Goal: Transaction & Acquisition: Purchase product/service

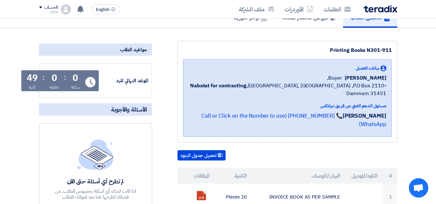
scroll to position [64, 0]
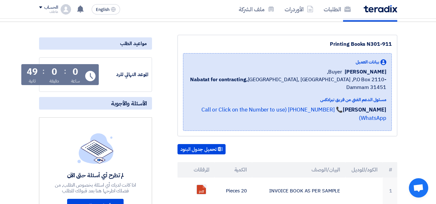
click at [52, 72] on div "0" at bounding box center [54, 71] width 5 height 9
click at [52, 73] on div "0" at bounding box center [54, 71] width 5 height 9
click at [52, 74] on div "0" at bounding box center [54, 71] width 5 height 9
click at [31, 76] on div "49" at bounding box center [32, 71] width 11 height 9
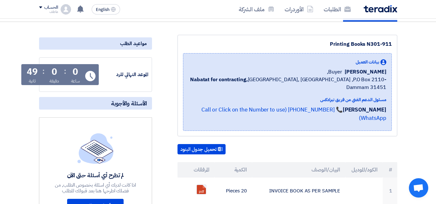
click at [31, 76] on div "49" at bounding box center [32, 71] width 11 height 9
click at [61, 74] on div "0 ساعة : 0 دقيقة : 49 ثانية" at bounding box center [54, 75] width 58 height 17
click at [60, 75] on div "0 ساعة : 0 دقيقة : 49 ثانية" at bounding box center [54, 75] width 58 height 17
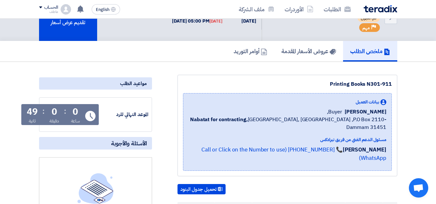
scroll to position [0, 0]
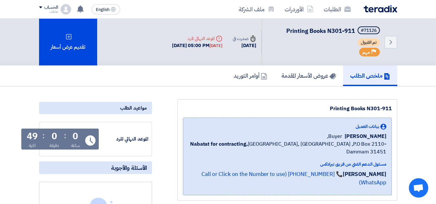
click at [167, 77] on div "ملخص الطلب عروض الأسعار المقدمة أوامر التوريد" at bounding box center [218, 75] width 358 height 21
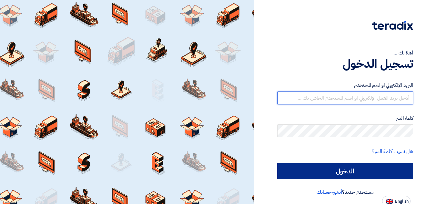
type input "[EMAIL_ADDRESS][DOMAIN_NAME]"
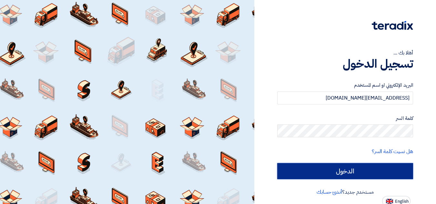
click at [371, 174] on input "الدخول" at bounding box center [345, 171] width 136 height 16
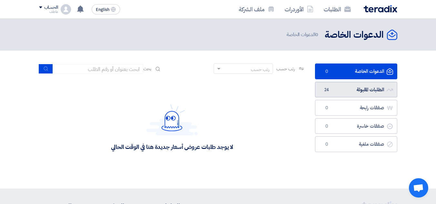
click at [327, 93] on link "الطلبات المقبولة الطلبات المقبولة 24" at bounding box center [356, 90] width 82 height 16
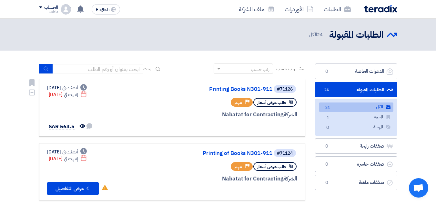
click at [62, 94] on div "Deadline إنتهت في [DATE]" at bounding box center [68, 94] width 38 height 7
click at [61, 93] on div "Deadline إنتهت في [DATE]" at bounding box center [68, 94] width 38 height 7
click at [283, 87] on div "#71126" at bounding box center [285, 89] width 16 height 5
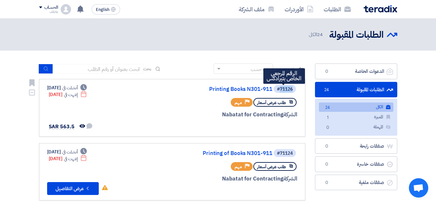
click at [283, 87] on div "#71126" at bounding box center [285, 89] width 16 height 5
click at [287, 90] on div "#71126" at bounding box center [285, 89] width 16 height 5
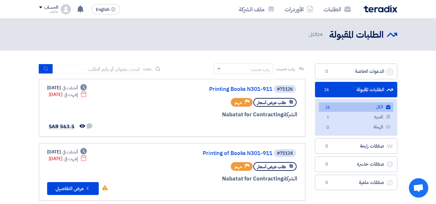
click at [352, 91] on link "الطلبات المقبولة الطلبات المقبولة 24" at bounding box center [356, 90] width 82 height 16
click at [350, 108] on link "الكل الكل 24" at bounding box center [356, 107] width 74 height 9
click at [345, 89] on link "الطلبات المقبولة الطلبات المقبولة 24" at bounding box center [356, 90] width 82 height 16
click at [345, 91] on link "الطلبات المقبولة الطلبات المقبولة 24" at bounding box center [356, 90] width 82 height 16
click at [245, 102] on icon "Priority" at bounding box center [247, 102] width 5 height 5
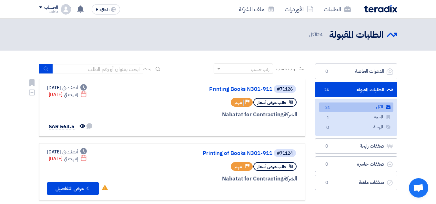
click at [245, 102] on icon "Priority" at bounding box center [247, 102] width 5 height 5
click at [242, 103] on div "Priority مهم" at bounding box center [242, 102] width 22 height 9
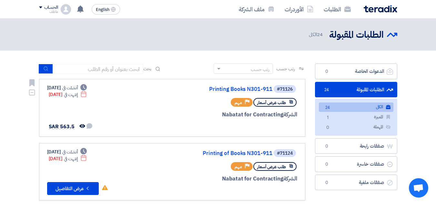
click at [242, 103] on div "Priority مهم" at bounding box center [242, 102] width 22 height 9
click at [243, 103] on div "Priority مهم" at bounding box center [242, 102] width 22 height 9
drag, startPoint x: 250, startPoint y: 100, endPoint x: 231, endPoint y: 100, distance: 18.4
click at [231, 100] on div "Priority مهم" at bounding box center [242, 102] width 22 height 9
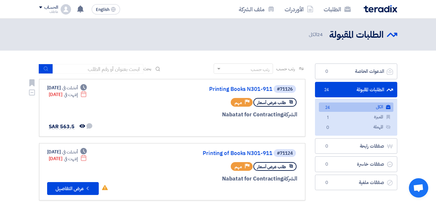
click at [239, 104] on span "مهم" at bounding box center [237, 103] width 7 height 6
click at [243, 103] on div "Priority مهم" at bounding box center [242, 102] width 22 height 9
click at [242, 103] on div "Priority مهم" at bounding box center [242, 102] width 22 height 9
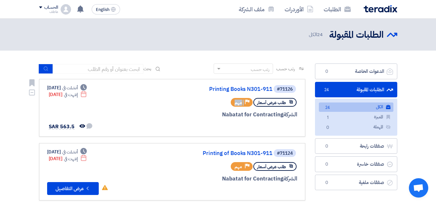
click at [242, 103] on div "Priority مهم" at bounding box center [242, 102] width 22 height 9
click at [244, 101] on div "Priority مهم" at bounding box center [242, 102] width 22 height 9
click at [243, 101] on div "Priority مهم" at bounding box center [242, 102] width 22 height 9
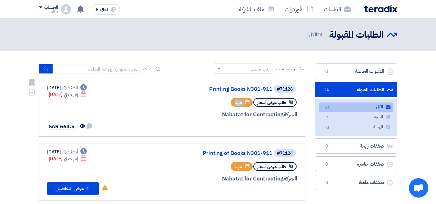
click at [242, 102] on div "Priority مهم" at bounding box center [242, 102] width 22 height 9
click at [247, 101] on use at bounding box center [247, 102] width 5 height 5
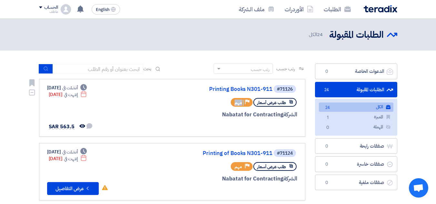
click at [247, 101] on use at bounding box center [247, 102] width 5 height 5
click at [241, 102] on span "مهم" at bounding box center [237, 103] width 7 height 6
click at [245, 102] on icon "Priority" at bounding box center [247, 102] width 5 height 5
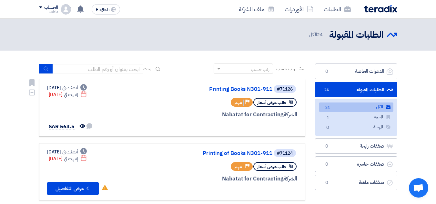
click at [245, 102] on icon "Priority" at bounding box center [247, 102] width 5 height 5
click at [239, 104] on span "مهم" at bounding box center [237, 103] width 7 height 6
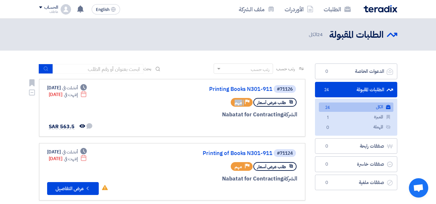
click at [239, 104] on span "مهم" at bounding box center [237, 103] width 7 height 6
click at [239, 167] on span "مهم" at bounding box center [237, 167] width 7 height 6
click at [239, 166] on span "مهم" at bounding box center [237, 167] width 7 height 6
click at [240, 167] on span "مهم" at bounding box center [237, 167] width 7 height 6
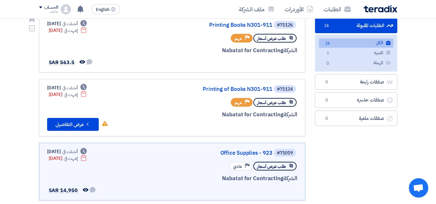
scroll to position [64, 0]
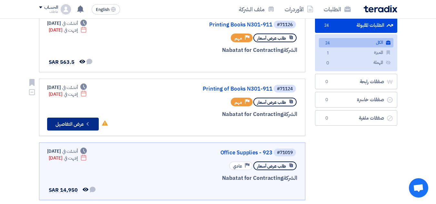
click at [69, 125] on button "Check details عرض التفاصيل" at bounding box center [73, 124] width 52 height 13
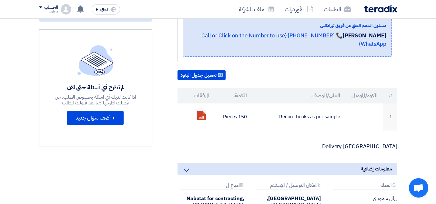
scroll to position [129, 0]
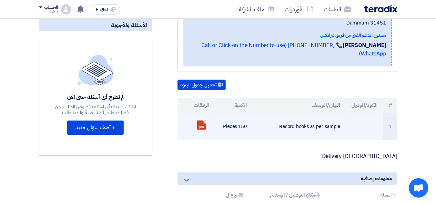
click at [197, 121] on link at bounding box center [223, 140] width 52 height 39
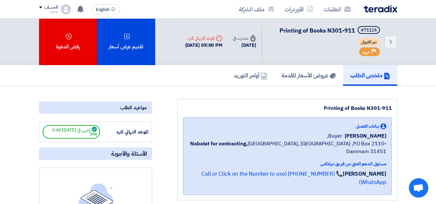
scroll to position [0, 0]
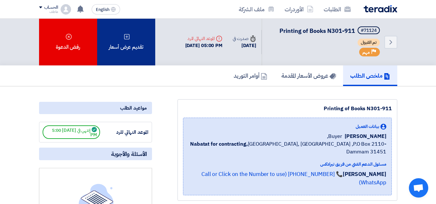
click at [125, 56] on div "تقديم عرض أسعار" at bounding box center [126, 42] width 58 height 47
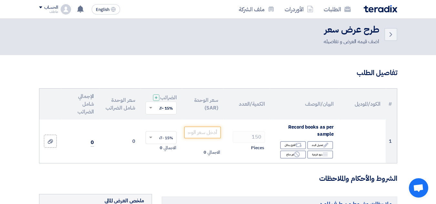
scroll to position [64, 0]
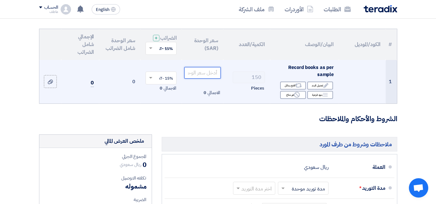
click at [209, 79] on input "number" at bounding box center [202, 73] width 36 height 12
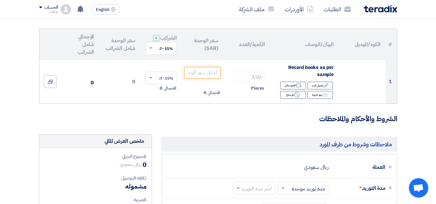
click at [49, 124] on h3 "الشروط والأحكام والملاحظات" at bounding box center [218, 119] width 358 height 10
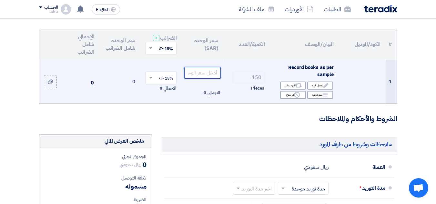
click at [213, 79] on input "number" at bounding box center [202, 73] width 36 height 12
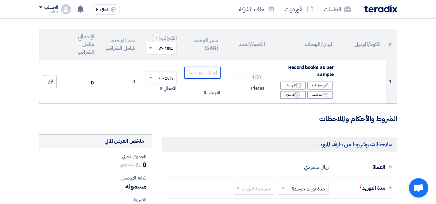
scroll to position [32, 0]
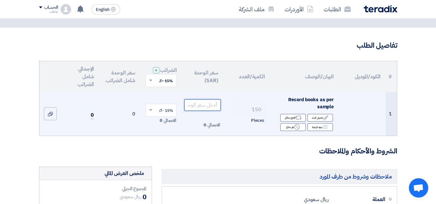
click at [196, 110] on input "number" at bounding box center [202, 105] width 36 height 12
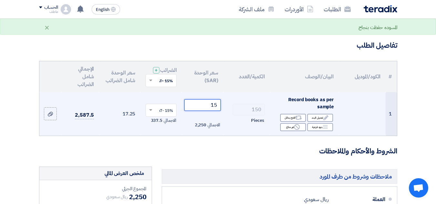
type input "1"
click at [302, 105] on span "Record books as per sample" at bounding box center [310, 103] width 45 height 15
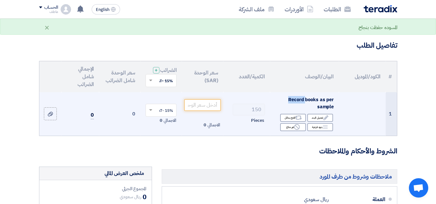
click at [302, 105] on span "Record books as per sample" at bounding box center [310, 103] width 45 height 15
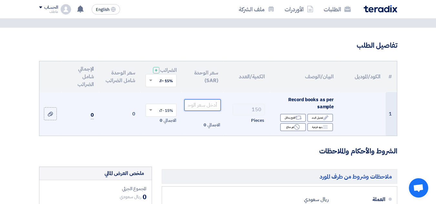
click at [214, 111] on input "number" at bounding box center [202, 105] width 36 height 12
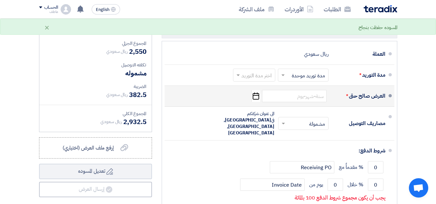
scroll to position [193, 0]
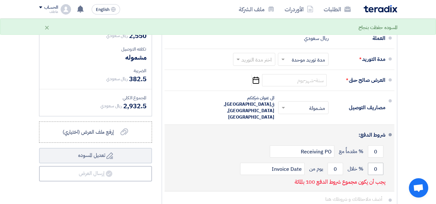
type input "17"
click at [373, 163] on input "0" at bounding box center [375, 169] width 15 height 12
click at [336, 163] on input "0" at bounding box center [334, 169] width 15 height 12
type input "20"
click at [376, 145] on input "0" at bounding box center [375, 151] width 15 height 12
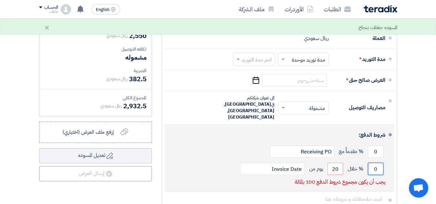
click at [376, 163] on input "0" at bounding box center [375, 169] width 15 height 12
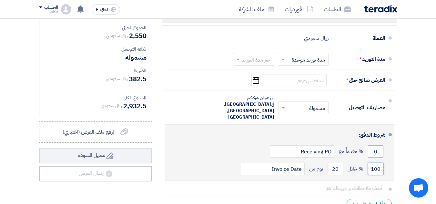
type input "100"
click at [374, 145] on input "0" at bounding box center [375, 151] width 15 height 12
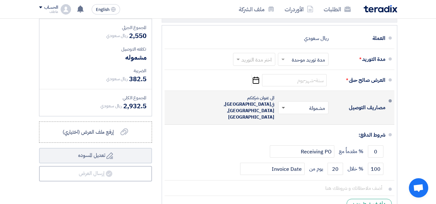
click at [283, 107] on span at bounding box center [282, 108] width 3 height 2
click at [318, 134] on span "غير مشمولة" at bounding box center [314, 134] width 23 height 8
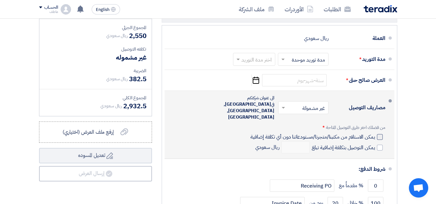
click at [381, 134] on div at bounding box center [380, 137] width 6 height 6
click at [374, 133] on input "يمكن الاستلام من مكتبنا/متجرنا/مستودعاتنا دون أي تكلفة إضافية" at bounding box center [311, 139] width 125 height 12
checkbox input "true"
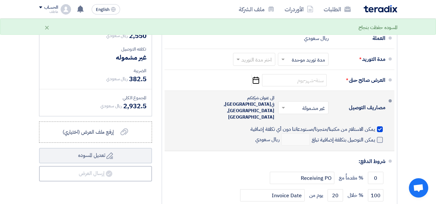
click at [380, 137] on span at bounding box center [380, 140] width 6 height 6
click at [375, 136] on input "يمكن التوصيل بتكلفة إضافية تبلغ" at bounding box center [342, 142] width 64 height 12
checkbox input "true"
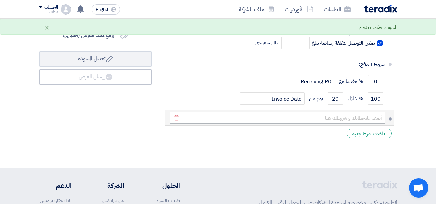
scroll to position [258, 0]
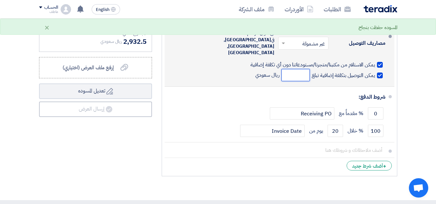
click at [291, 69] on input "number" at bounding box center [295, 75] width 28 height 12
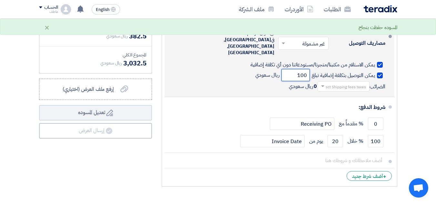
type input "100"
click at [323, 83] on span at bounding box center [322, 86] width 8 height 6
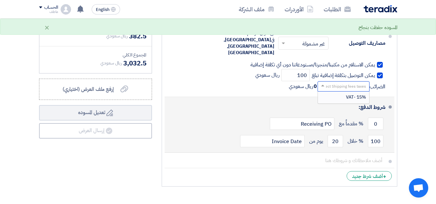
click at [349, 94] on span "15% -VAT" at bounding box center [356, 97] width 20 height 7
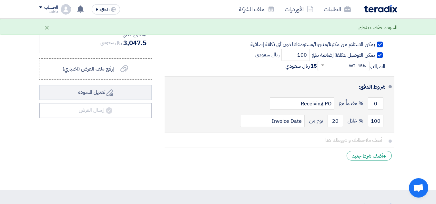
scroll to position [322, 0]
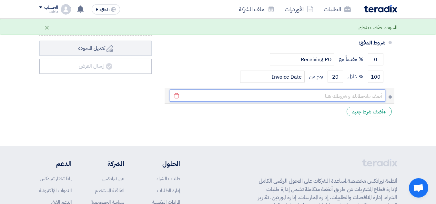
click at [352, 90] on input "text" at bounding box center [277, 96] width 215 height 12
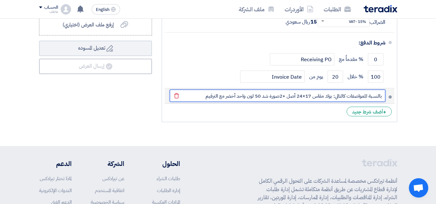
drag, startPoint x: 306, startPoint y: 88, endPoint x: 311, endPoint y: 89, distance: 4.8
click at [311, 90] on input "بالنسبة للمواصفات كالتالي: بوك مقاس 17×24 أصل +2صورة شد 50 لون واحد أخضر مع الت…" at bounding box center [277, 96] width 215 height 12
drag, startPoint x: 297, startPoint y: 89, endPoint x: 311, endPoint y: 90, distance: 14.2
click at [311, 90] on input "بالنسبة للمواصفات كالتالي: بوك مقاس 17×24 أصل +2صورة شد 50 لون واحد أخضر مع الت…" at bounding box center [277, 96] width 215 height 12
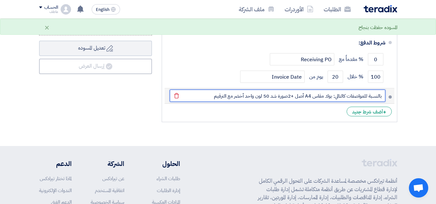
click at [291, 90] on input "بالنسبة للمواصفات كالتالي: بوك مقاس A4 أصل +2صورة شد 50 لون واحد أخضر مع الترقيم" at bounding box center [277, 96] width 215 height 12
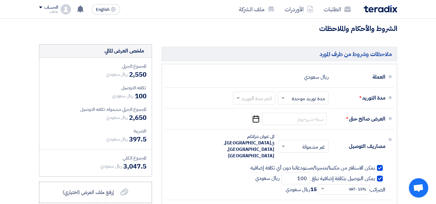
scroll to position [161, 0]
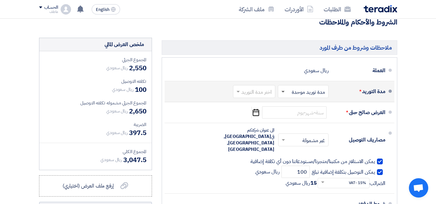
type input "بالنسبة للمواصفات كالتالي: بوك مقاس A4 أصل +1صورة شد 50 لون واحد أخضر مع الترقيم"
click at [283, 93] on span at bounding box center [282, 92] width 3 height 2
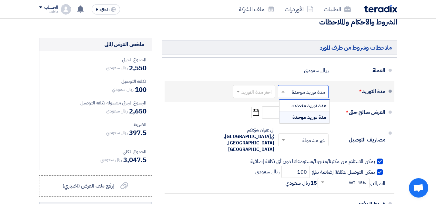
click at [309, 121] on span "مدة توريد موحدة" at bounding box center [309, 117] width 34 height 8
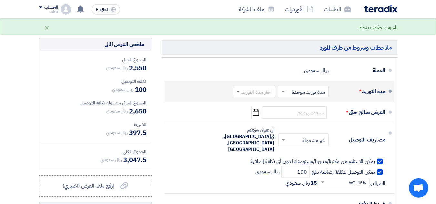
click at [239, 93] on span at bounding box center [237, 92] width 3 height 2
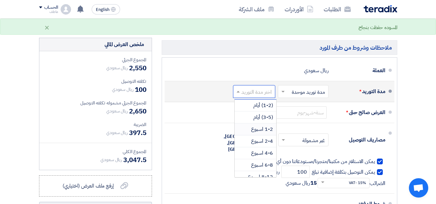
click at [260, 133] on span "1-2 اسبوع" at bounding box center [262, 129] width 22 height 8
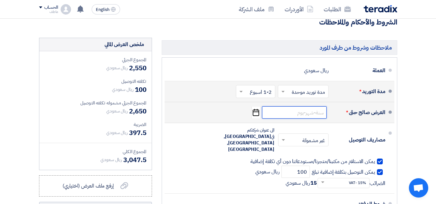
click at [292, 117] on input at bounding box center [294, 112] width 64 height 12
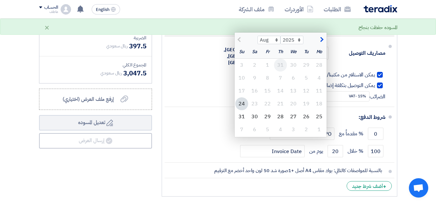
scroll to position [258, 0]
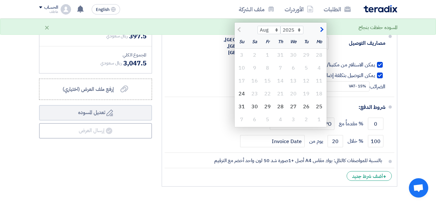
click at [321, 33] on span "button" at bounding box center [321, 29] width 4 height 7
select select "9"
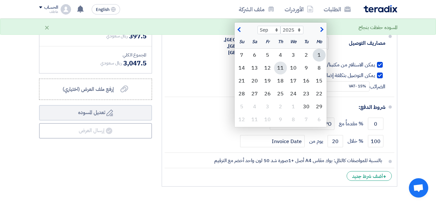
click at [281, 73] on div "11" at bounding box center [280, 68] width 13 height 13
type input "[DATE]"
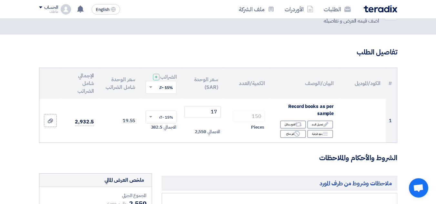
scroll to position [32, 0]
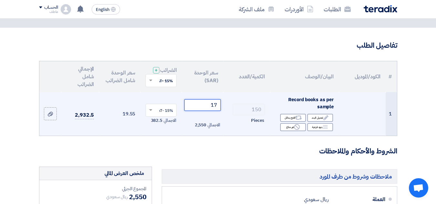
click at [213, 111] on input "17" at bounding box center [202, 105] width 36 height 12
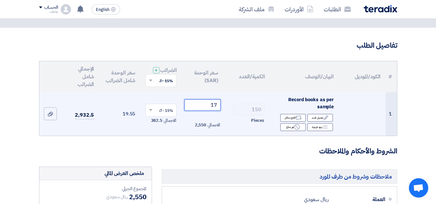
click at [213, 111] on input "17" at bounding box center [202, 105] width 36 height 12
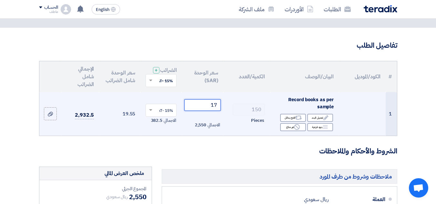
click at [213, 111] on input "17" at bounding box center [202, 105] width 36 height 12
click at [212, 111] on input "17" at bounding box center [202, 105] width 36 height 12
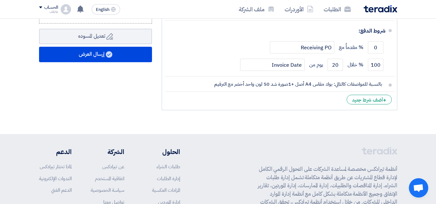
scroll to position [340, 0]
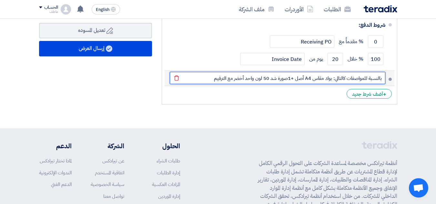
click at [291, 72] on input "بالنسبة للمواصفات كالتالي: بوك مقاس A4 أصل +1صورة شد 50 لون واحد أخضر مع الترقيم" at bounding box center [277, 78] width 215 height 12
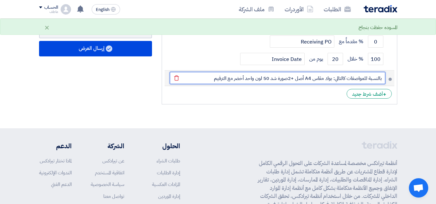
click at [262, 72] on input "بالنسبة للمواصفات كالتالي: بوك مقاس A4 أصل +2صورة شد 50 لون واحد أخضر مع الترقيم" at bounding box center [277, 78] width 215 height 12
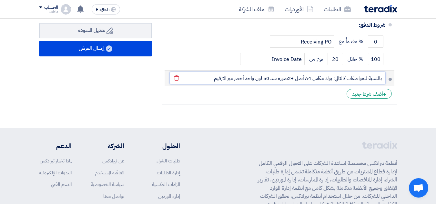
click at [331, 72] on input "بالنسبة للمواصفات كالتالي: بوك مقاس A4 أصل +2صورة شد 50 لون واحد أخضر مع الترقيم" at bounding box center [277, 78] width 215 height 12
click at [213, 72] on input "بالنسبة للمواصفات كالتالي: بوك مقاس A4 أصل +2صورة شد 50 لون واحد أخضر مع الترقيم" at bounding box center [277, 78] width 215 height 12
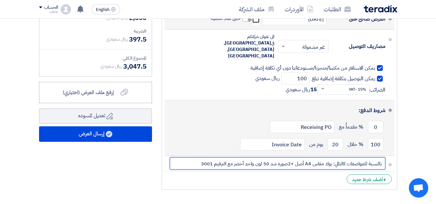
scroll to position [243, 0]
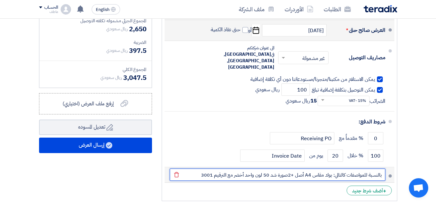
drag, startPoint x: 204, startPoint y: 168, endPoint x: 214, endPoint y: 168, distance: 9.7
click at [214, 169] on input "بالنسبة للمواصفات كالتالي: بوك مقاس A4 أصل +2صورة شد 50 لون واحد أخضر مع الترقي…" at bounding box center [277, 175] width 215 height 12
click at [214, 169] on input "بالنسبة للمواصفات كالتالي: بوك مقاس A4 أصل +2صورة شد 50 لون واحد أخضر مع الترقيم" at bounding box center [277, 175] width 215 height 12
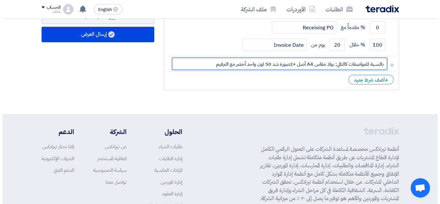
scroll to position [322, 0]
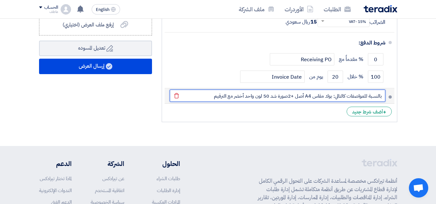
drag, startPoint x: 245, startPoint y: 88, endPoint x: 234, endPoint y: 89, distance: 10.4
click at [234, 90] on input "بالنسبة للمواصفات كالتالي: بوك مقاس A4 أصل +2صورة شد 50 لون واحد أخضر مع الترقيم" at bounding box center [277, 96] width 215 height 12
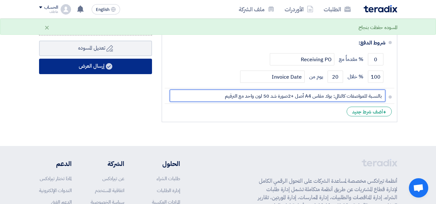
type input "بالنسبة للمواصفات كالتالي: بوك مقاس A4 أصل +2صورة شد 50 لون واحد مع الترقيم"
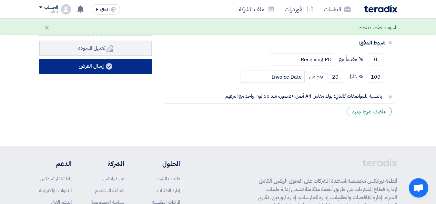
click at [121, 73] on button "إرسال العرض" at bounding box center [95, 66] width 113 height 15
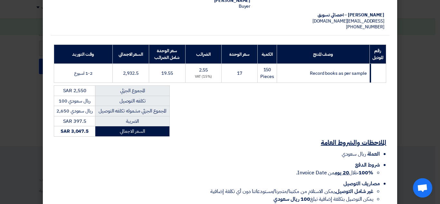
scroll to position [124, 0]
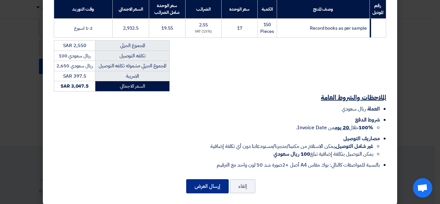
click at [210, 183] on button "إرسال العرض" at bounding box center [207, 186] width 43 height 14
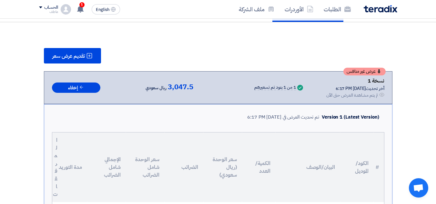
scroll to position [64, 0]
click at [79, 11] on use at bounding box center [80, 8] width 6 height 7
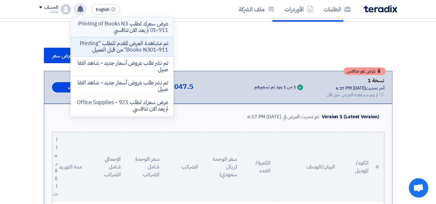
click at [136, 27] on p "عرض سعرك لطلب Printing of Books N301-911 لم يعد الان تنافسي" at bounding box center [122, 27] width 92 height 13
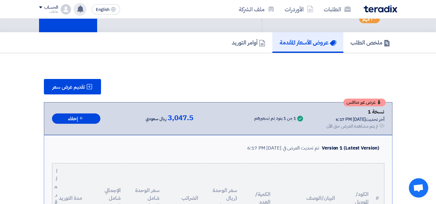
scroll to position [0, 0]
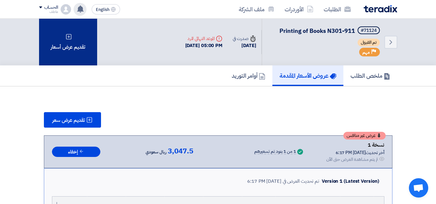
click at [70, 54] on div "تقديم عرض أسعار" at bounding box center [68, 42] width 58 height 47
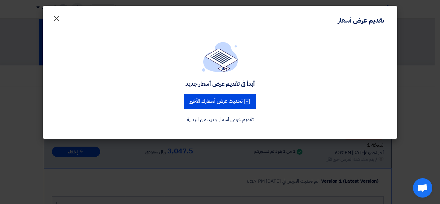
click at [57, 19] on span "×" at bounding box center [57, 17] width 8 height 19
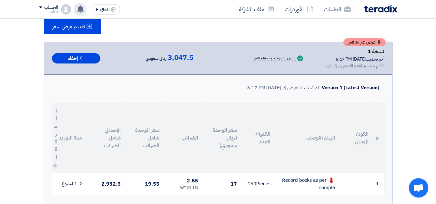
scroll to position [93, 0]
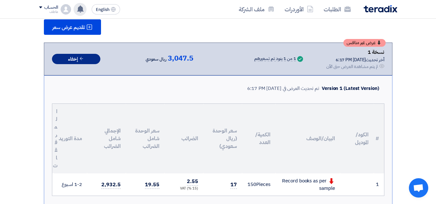
click at [82, 57] on icon at bounding box center [81, 58] width 5 height 5
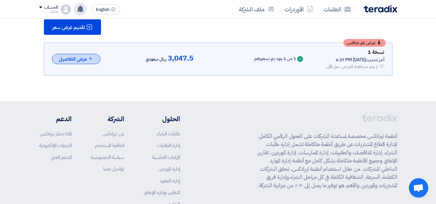
click at [82, 57] on button "عرض التفاصيل" at bounding box center [76, 59] width 48 height 11
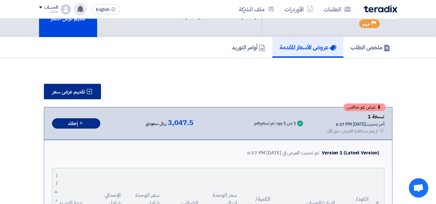
scroll to position [0, 0]
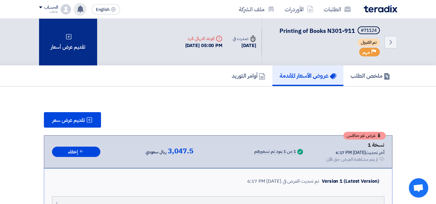
click at [78, 54] on div "تقديم عرض أسعار" at bounding box center [68, 42] width 58 height 47
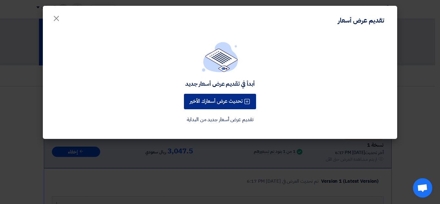
click at [218, 101] on button "تحديث عرض أسعارك الأخير" at bounding box center [220, 101] width 72 height 15
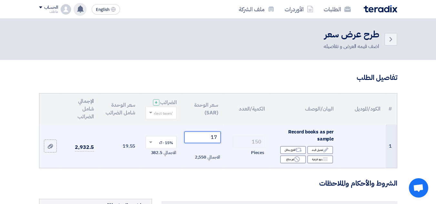
click at [217, 143] on input "17" at bounding box center [202, 138] width 36 height 12
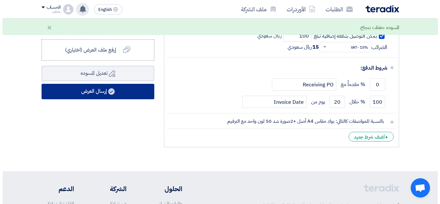
scroll to position [258, 0]
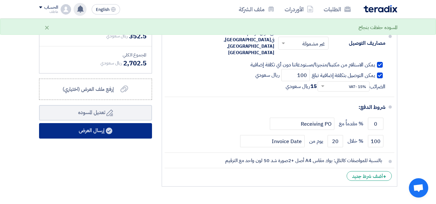
type input "15"
click at [137, 135] on button "إرسال العرض" at bounding box center [95, 130] width 113 height 15
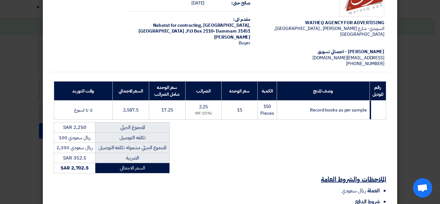
scroll to position [124, 0]
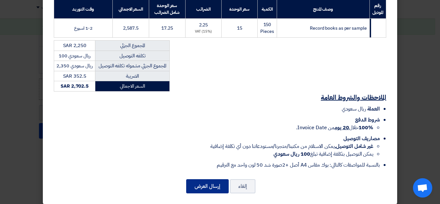
click at [204, 179] on button "إرسال العرض" at bounding box center [207, 186] width 43 height 14
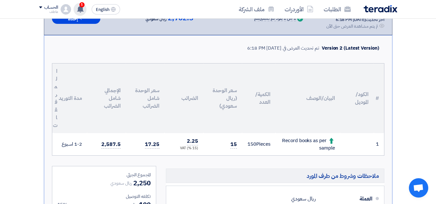
scroll to position [165, 0]
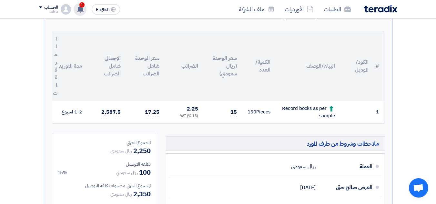
click at [82, 11] on use at bounding box center [80, 8] width 6 height 7
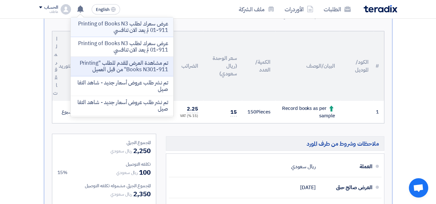
click at [136, 29] on p "عرض سعرك لطلب Printing of Books N301-911 لم يعد الان تنافسي" at bounding box center [122, 27] width 92 height 13
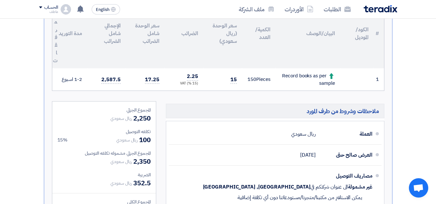
scroll to position [198, 0]
click at [80, 10] on use at bounding box center [80, 8] width 6 height 7
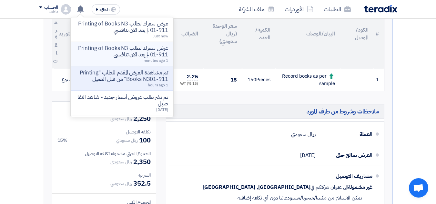
click at [144, 53] on p "عرض سعرك لطلب Printing of Books N301-911 لم يعد الان تنافسي" at bounding box center [122, 51] width 92 height 13
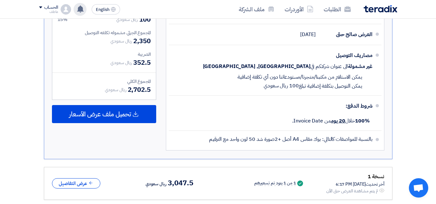
click at [78, 9] on icon at bounding box center [80, 8] width 7 height 7
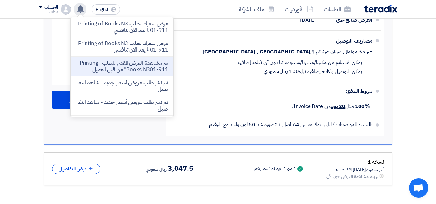
scroll to position [400, 0]
